Goal: Submit feedback/report problem

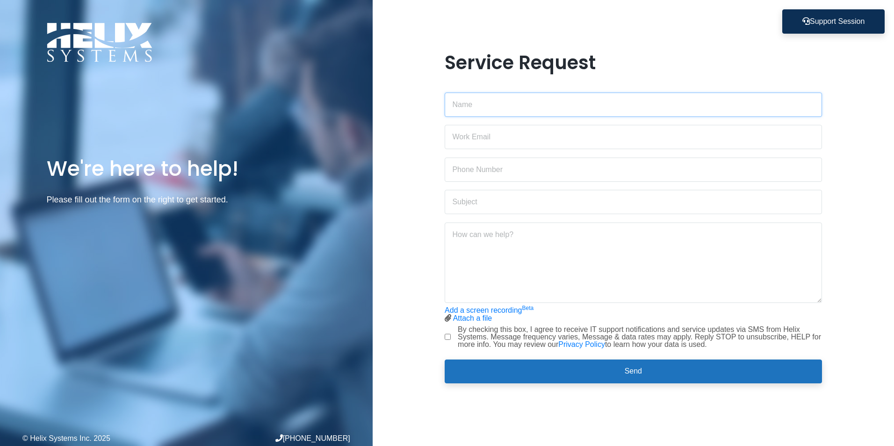
click at [508, 107] on input "text" at bounding box center [633, 105] width 377 height 24
type input "[PERSON_NAME]"
type input "[PERSON_NAME][EMAIL_ADDRESS][PERSON_NAME][DOMAIN_NAME]"
type input "[PHONE_NUMBER]"
click at [481, 202] on input "text" at bounding box center [633, 202] width 377 height 24
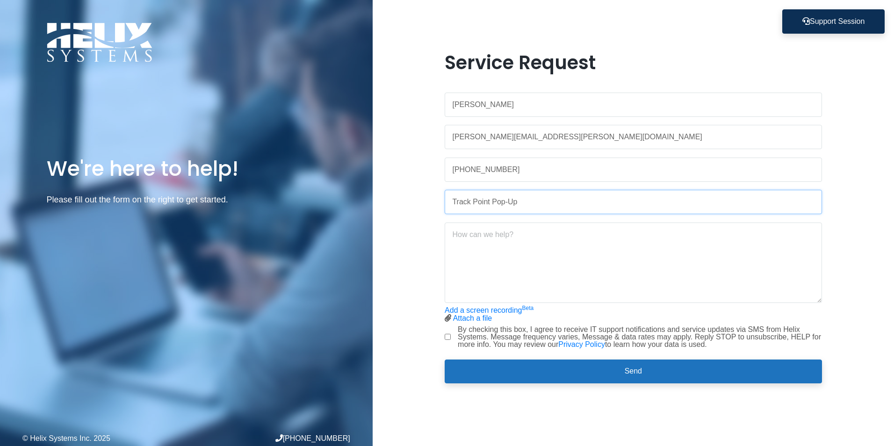
type input "Track Point Pop-Up"
type textarea "H"
click at [593, 235] on textarea "Hello - I am receiving this pop-up message. Is this something I should download…" at bounding box center [633, 263] width 377 height 80
type textarea "Hello - I am receiving this pop-up message (attached). Is this something I shou…"
click at [471, 318] on link "Attach a file" at bounding box center [472, 318] width 39 height 8
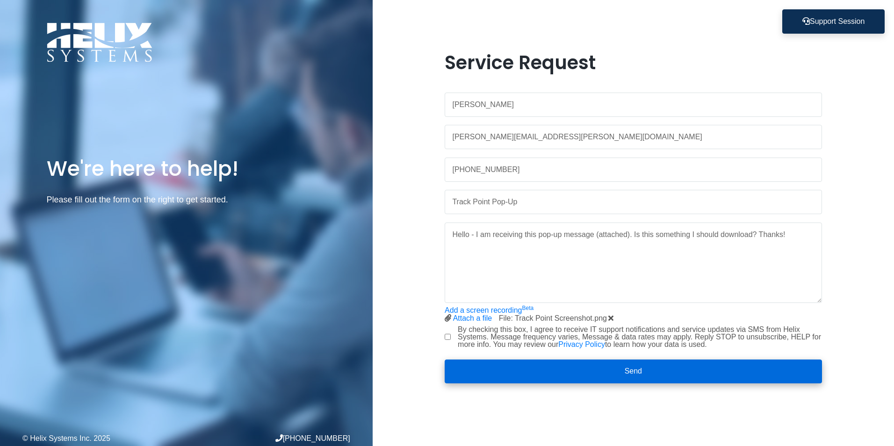
click at [515, 373] on button "Send" at bounding box center [633, 372] width 377 height 24
